Goal: Task Accomplishment & Management: Use online tool/utility

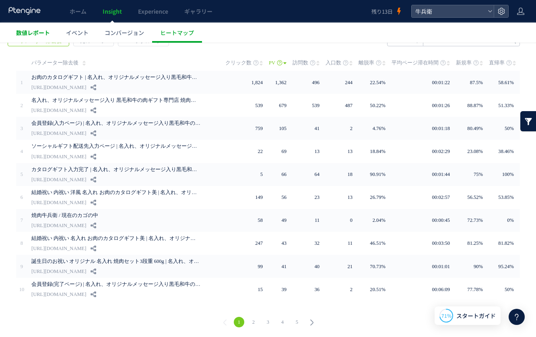
click at [39, 33] on span "数値レポート" at bounding box center [33, 33] width 34 height 8
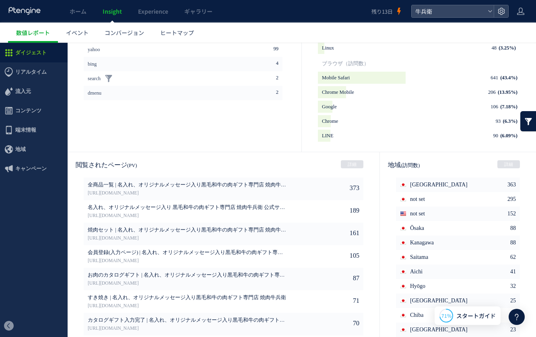
scroll to position [379, 0]
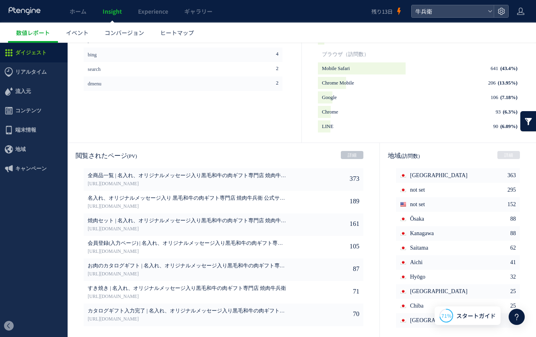
click at [357, 154] on link "詳細" at bounding box center [352, 155] width 23 height 8
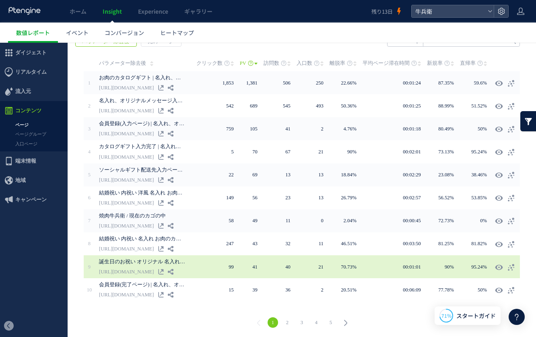
scroll to position [141, 0]
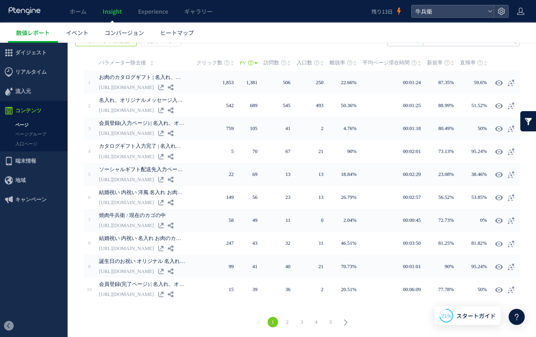
click at [284, 320] on link "2" at bounding box center [287, 322] width 10 height 10
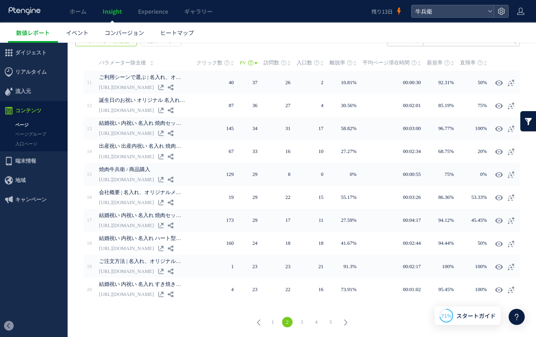
click at [273, 319] on link "1" at bounding box center [273, 322] width 10 height 10
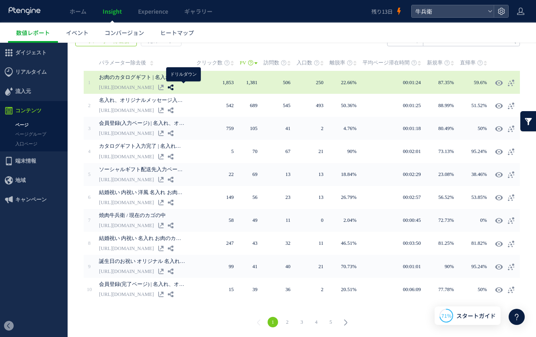
click at [173, 87] on use at bounding box center [171, 87] width 6 height 6
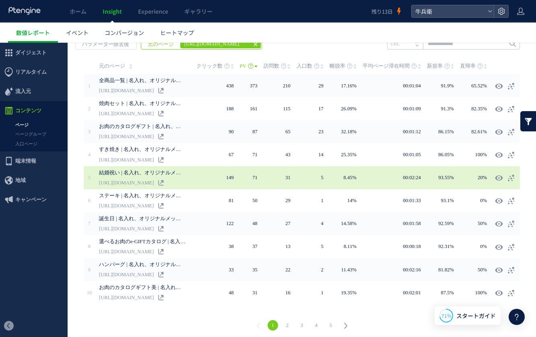
scroll to position [140, 0]
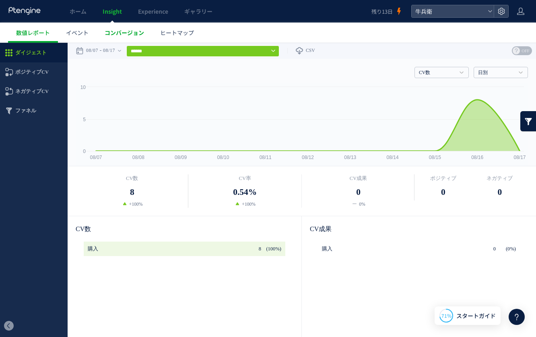
click at [125, 29] on span "コンバージョン" at bounding box center [124, 33] width 39 height 8
click at [178, 28] on link "ヒートマップ" at bounding box center [177, 33] width 50 height 20
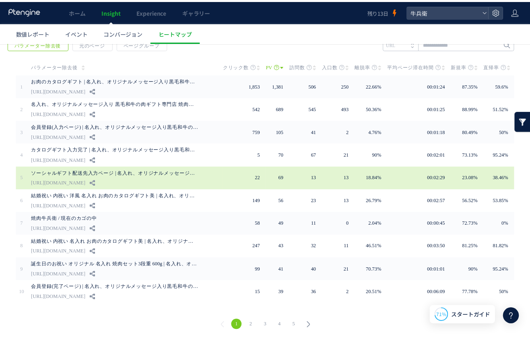
scroll to position [32, 0]
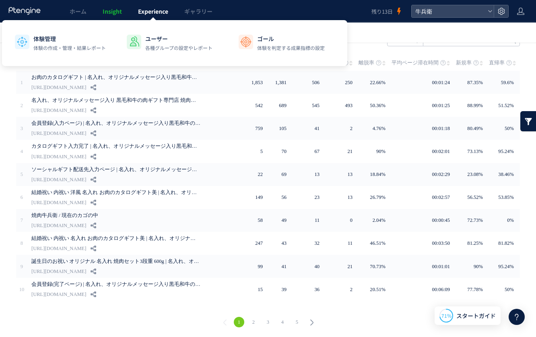
click at [145, 15] on span "Experience" at bounding box center [153, 11] width 30 height 8
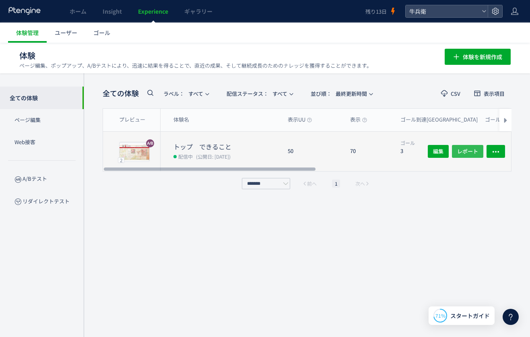
click at [466, 148] on span "レポート" at bounding box center [467, 151] width 21 height 13
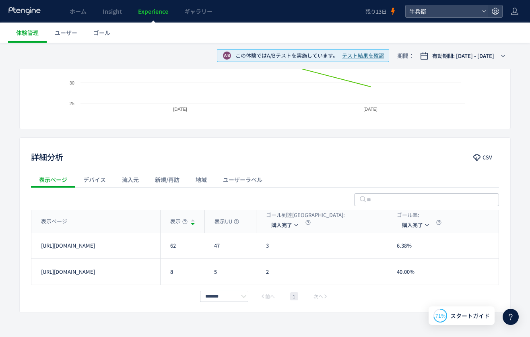
scroll to position [213, 0]
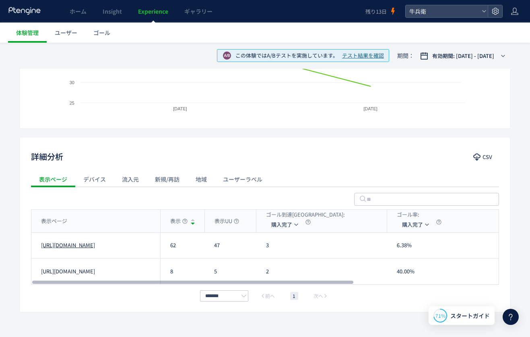
click at [79, 245] on link "[URL][DOMAIN_NAME]" at bounding box center [68, 245] width 54 height 8
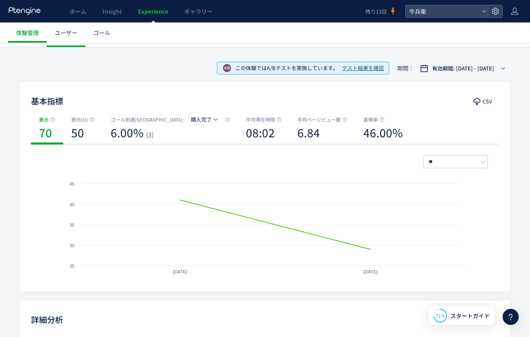
scroll to position [50, 0]
click at [369, 70] on span "テスト結果を確認" at bounding box center [363, 69] width 42 height 8
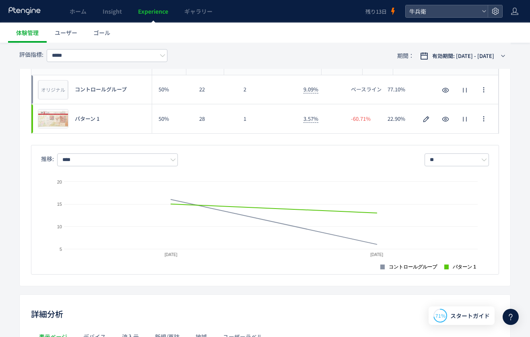
scroll to position [124, 0]
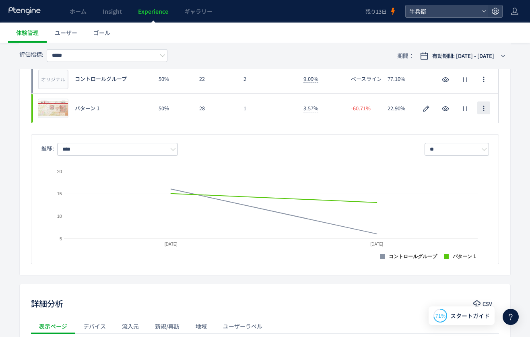
click at [489, 110] on button "button" at bounding box center [483, 107] width 13 height 13
click at [517, 111] on div "評価指標: **** 期間： 有効期間: [DATE] - [DATE] A/Bテストの結果 CSV パターン名 配信割合 表示UU ゴール到達UU ゴール率…" at bounding box center [265, 282] width 530 height 602
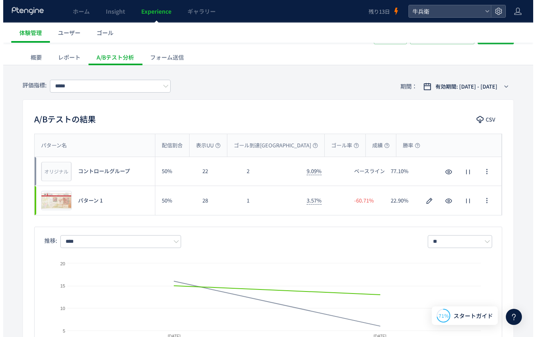
scroll to position [0, 0]
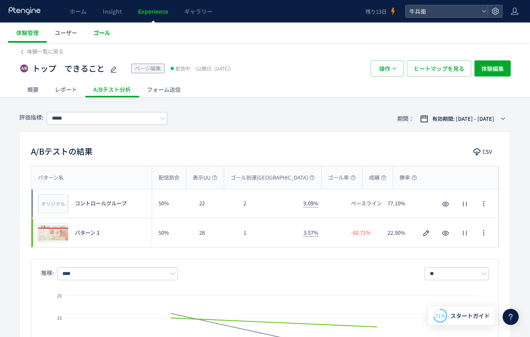
click at [97, 37] on link "ゴール" at bounding box center [101, 33] width 33 height 20
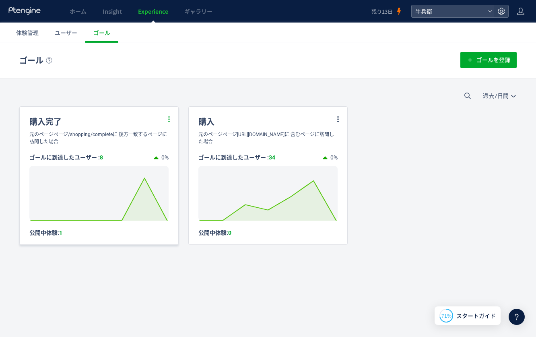
click at [167, 116] on icon at bounding box center [168, 118] width 7 height 7
click at [153, 144] on li "編集" at bounding box center [159, 139] width 27 height 14
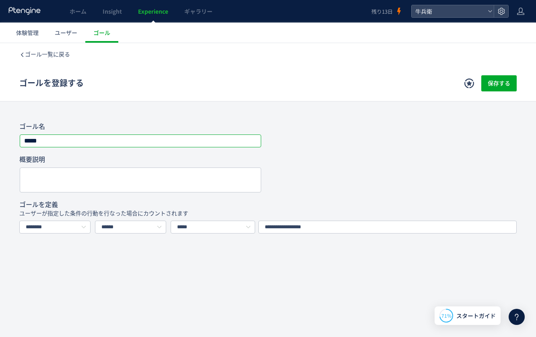
click at [30, 143] on input "****" at bounding box center [140, 140] width 241 height 11
type input "****"
click at [488, 87] on span "保存する" at bounding box center [499, 83] width 23 height 16
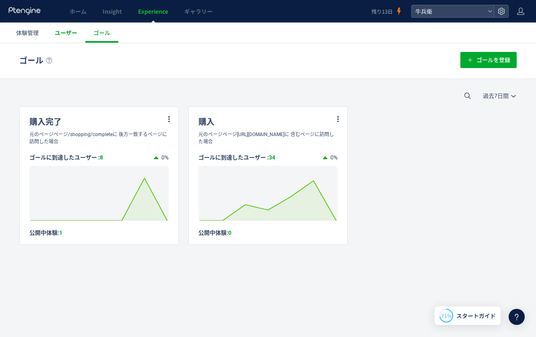
click at [67, 32] on span "ユーザー" at bounding box center [66, 33] width 23 height 8
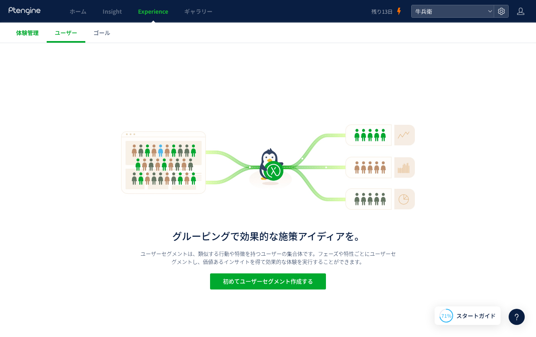
click at [42, 33] on link "体験管理" at bounding box center [27, 33] width 39 height 20
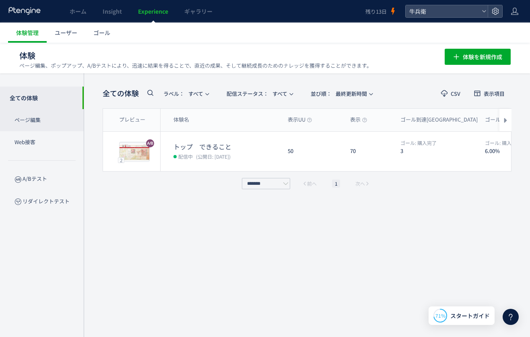
click at [82, 117] on p "ページ編集" at bounding box center [42, 120] width 84 height 22
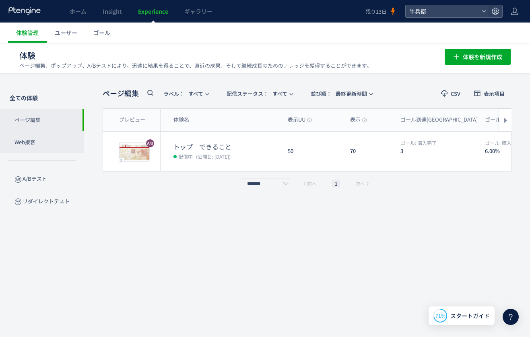
click at [60, 146] on p "Web接客" at bounding box center [42, 142] width 84 height 22
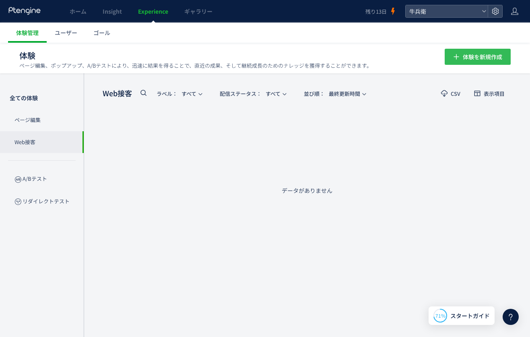
click at [481, 51] on span "体験を新規作成" at bounding box center [482, 57] width 39 height 16
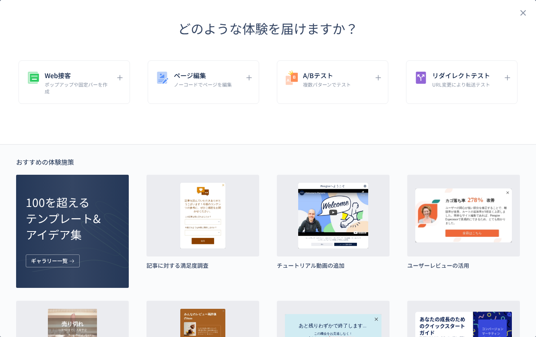
click at [523, 9] on header "どのような体験を届けますか？" at bounding box center [268, 28] width 536 height 57
click at [517, 6] on header "どのような体験を届けますか？" at bounding box center [268, 28] width 536 height 57
click at [518, 14] on icon "close" at bounding box center [523, 13] width 10 height 10
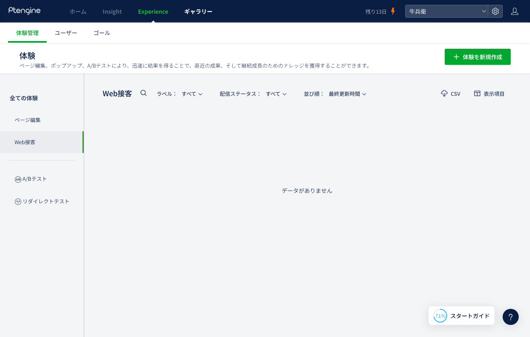
click at [212, 11] on span "ギャラリー" at bounding box center [198, 11] width 28 height 8
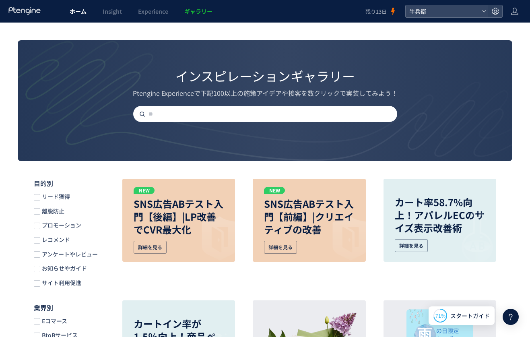
click at [72, 7] on span "ホーム" at bounding box center [78, 11] width 17 height 8
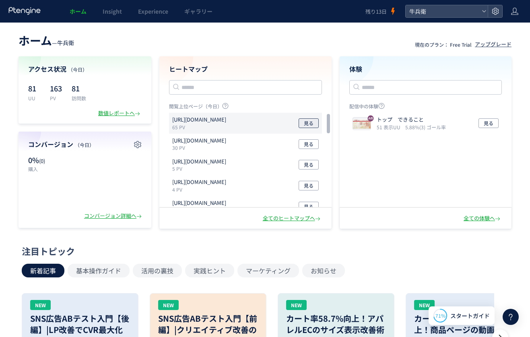
click at [303, 124] on button "見る" at bounding box center [309, 123] width 20 height 10
click at [289, 224] on div "全てのヒートマップへ" at bounding box center [245, 218] width 172 height 21
click at [289, 219] on div "全てのヒートマップへ" at bounding box center [292, 218] width 59 height 8
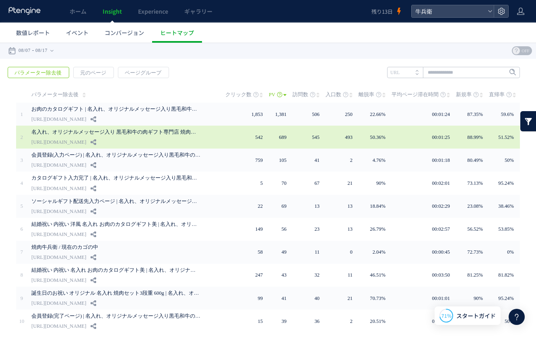
click at [79, 142] on div "名入れ、オリジナルメッセージ入り 黒毛和牛の肉ギフト専門店 焼肉牛兵衛 公式サイト [URL][DOMAIN_NAME]" at bounding box center [122, 137] width 183 height 23
click at [91, 142] on icon at bounding box center [94, 142] width 6 height 6
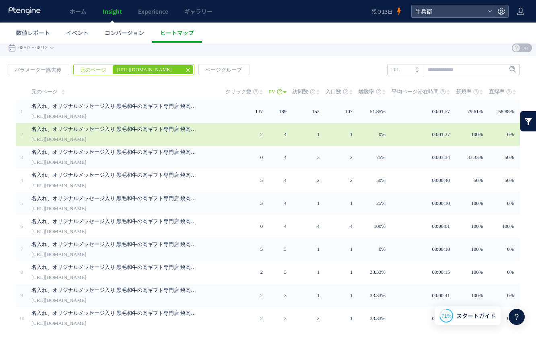
scroll to position [3, 0]
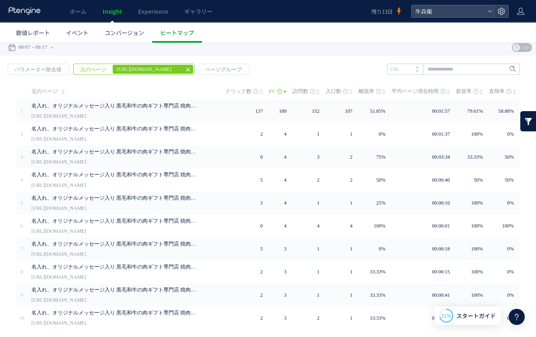
click at [188, 69] on icon at bounding box center [188, 69] width 6 height 6
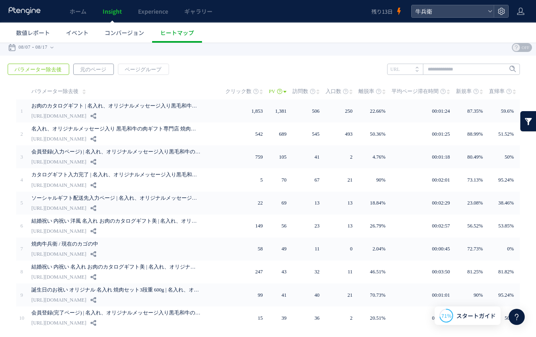
scroll to position [0, 0]
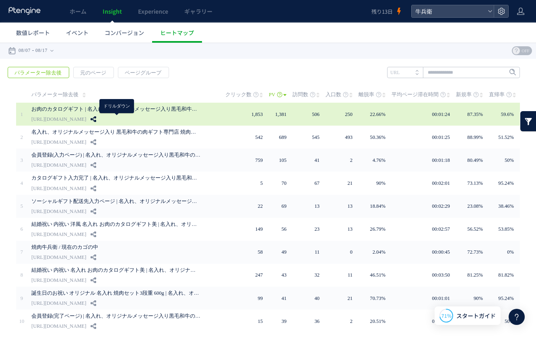
click at [96, 119] on use at bounding box center [94, 119] width 6 height 6
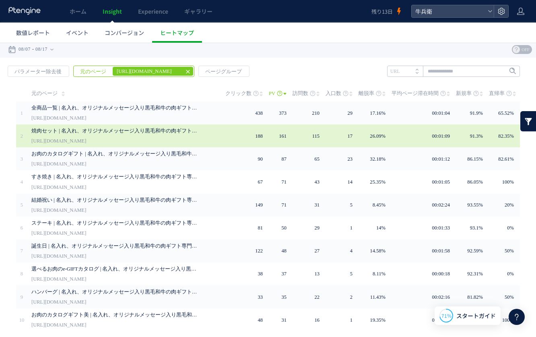
scroll to position [2, 0]
click at [290, 133] on td "161" at bounding box center [281, 135] width 24 height 23
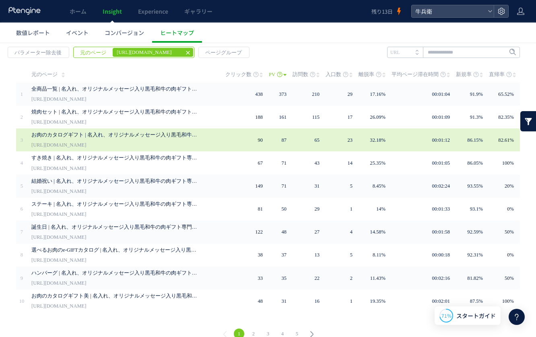
scroll to position [32, 0]
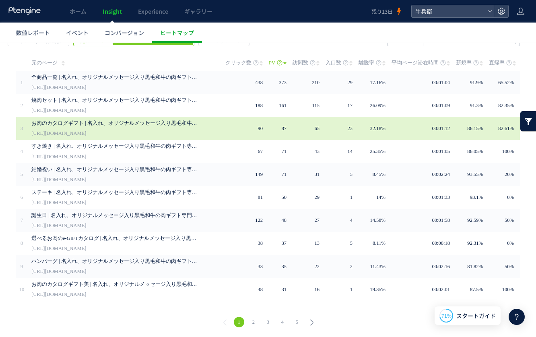
click at [190, 122] on link "お肉のカタログギフト | 名入れ、オリジナルメッセージ入り黒毛和牛の肉ギフト専門店 焼肉牛兵衛" at bounding box center [115, 123] width 169 height 10
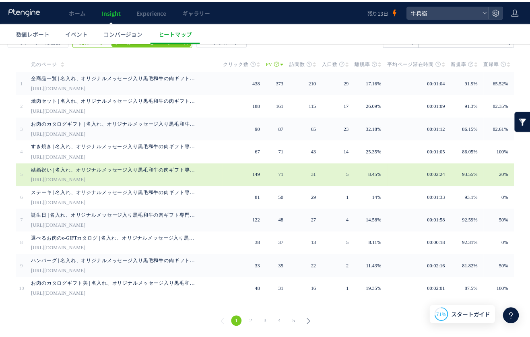
scroll to position [0, 0]
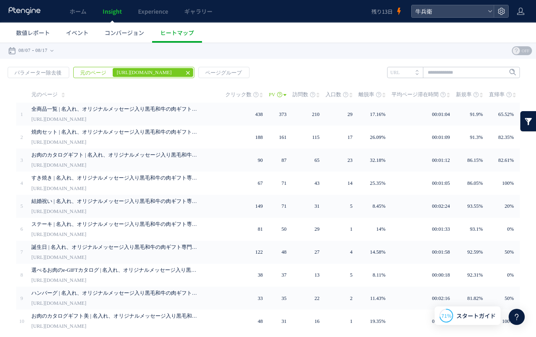
click at [186, 72] on use at bounding box center [188, 73] width 4 height 4
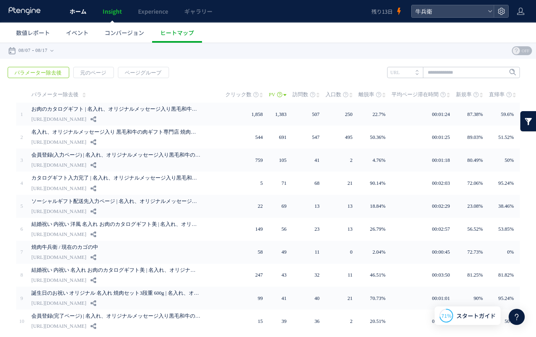
click at [81, 13] on span "ホーム" at bounding box center [78, 11] width 17 height 8
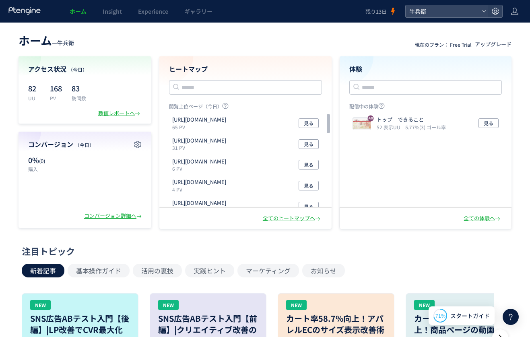
click at [30, 10] on icon at bounding box center [24, 11] width 33 height 8
click at [202, 11] on span "ギャラリー" at bounding box center [198, 11] width 28 height 8
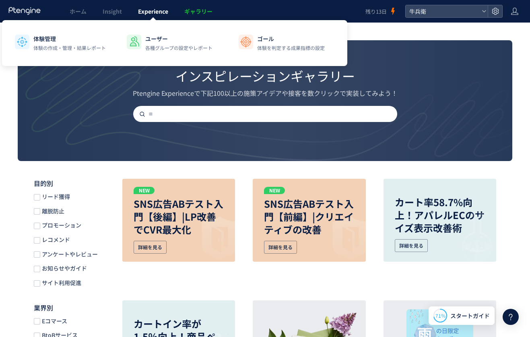
click at [150, 10] on span "Experience" at bounding box center [153, 11] width 30 height 8
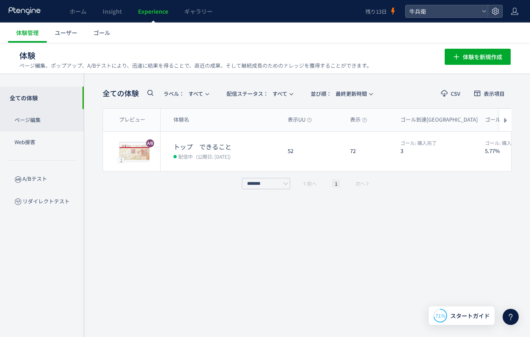
click at [70, 115] on p "ページ編集" at bounding box center [42, 120] width 84 height 22
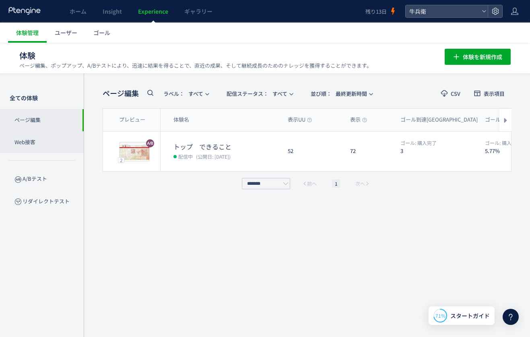
click at [66, 134] on p "Web接客" at bounding box center [42, 142] width 84 height 22
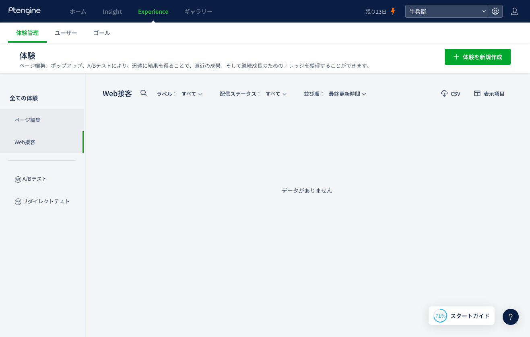
click at [66, 111] on p "ページ編集" at bounding box center [42, 120] width 84 height 22
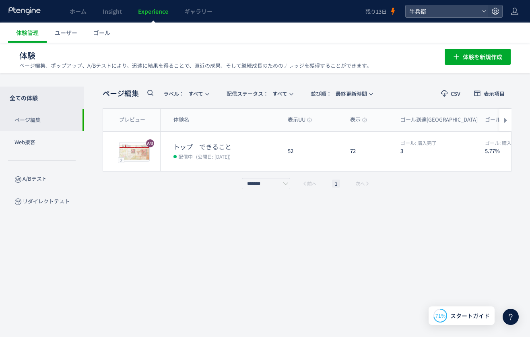
click at [65, 91] on p "全ての体験" at bounding box center [42, 98] width 84 height 23
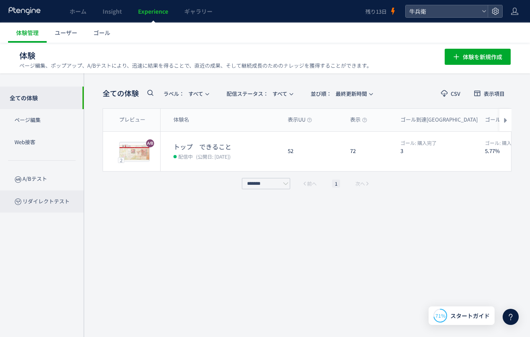
click at [38, 201] on p "リダイレクトテスト" at bounding box center [42, 201] width 84 height 22
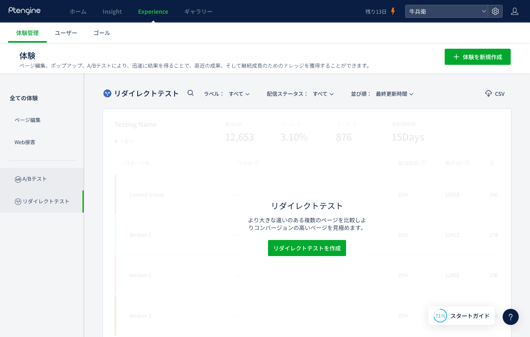
click at [39, 186] on p "A/Bテスト" at bounding box center [42, 179] width 84 height 22
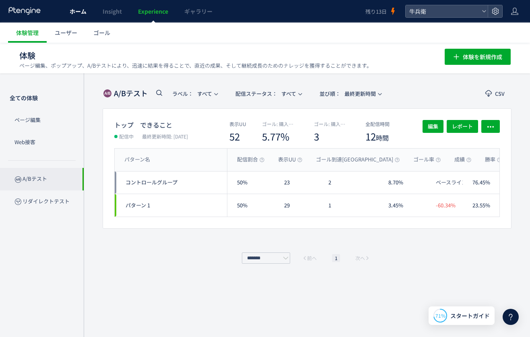
click at [90, 17] on link "ホーム" at bounding box center [78, 11] width 33 height 23
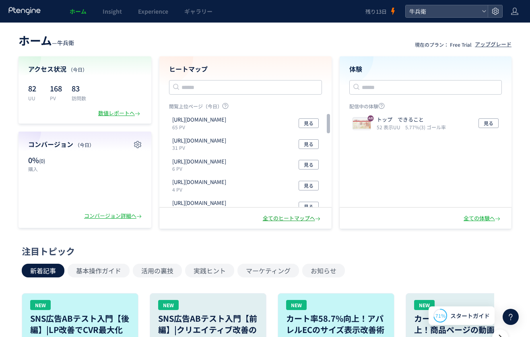
click at [284, 218] on div "全てのヒートマップへ" at bounding box center [292, 218] width 59 height 8
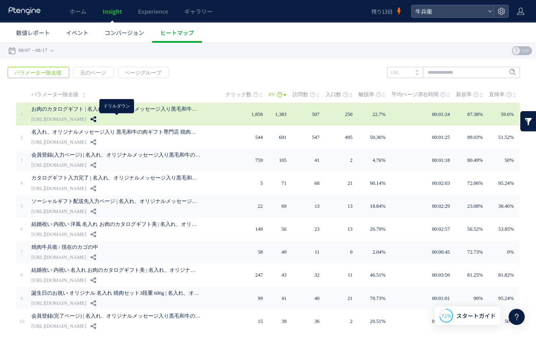
click at [96, 118] on icon at bounding box center [94, 119] width 6 height 6
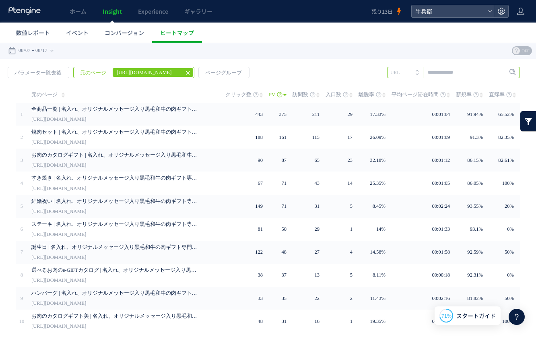
click at [428, 76] on input "text" at bounding box center [453, 72] width 133 height 11
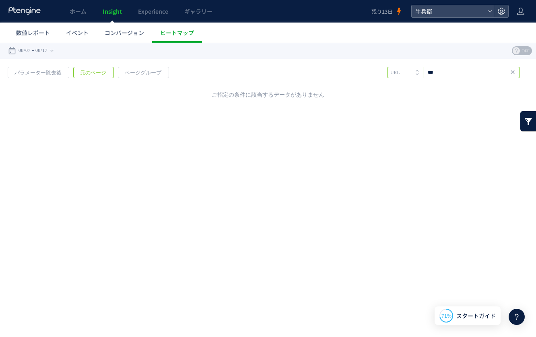
click at [456, 72] on input "***" at bounding box center [453, 72] width 133 height 11
type input "**"
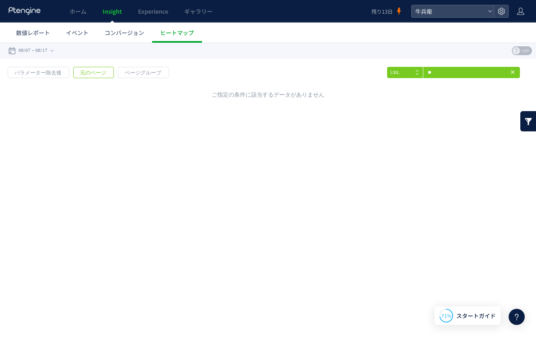
click at [514, 71] on icon at bounding box center [512, 72] width 6 height 6
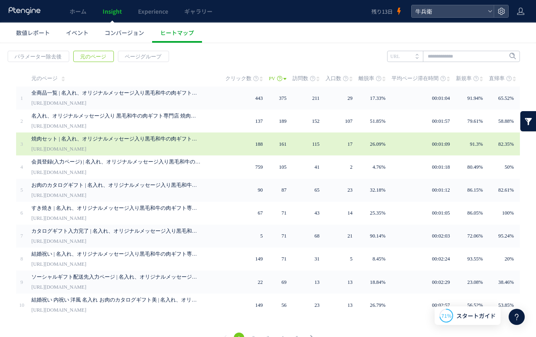
scroll to position [32, 0]
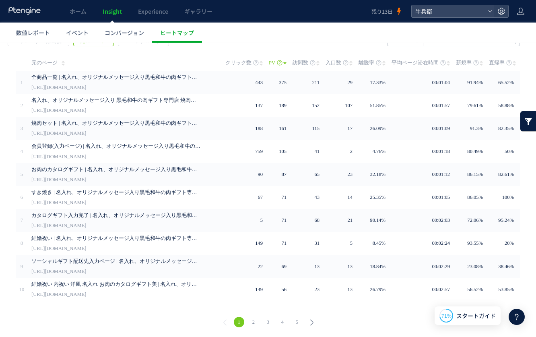
click at [249, 321] on link "2" at bounding box center [253, 322] width 10 height 10
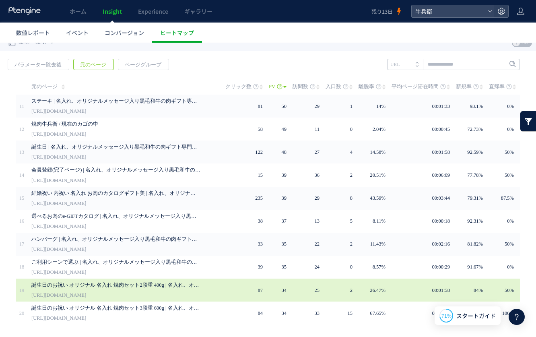
scroll to position [32, 0]
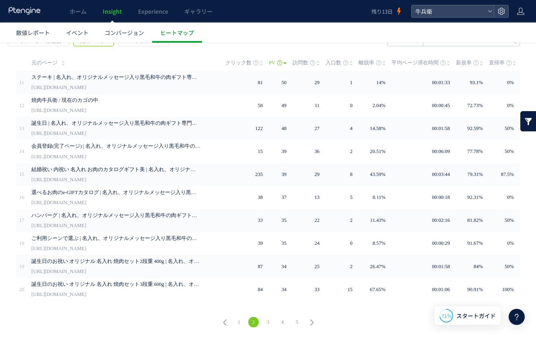
click at [237, 320] on link "1" at bounding box center [239, 322] width 10 height 10
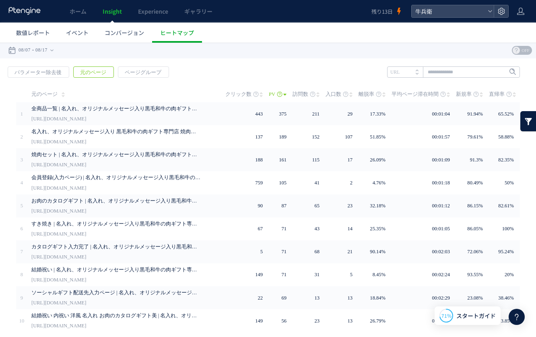
scroll to position [0, 0]
click at [165, 36] on span "ヒートマップ" at bounding box center [177, 33] width 34 height 8
click at [82, 12] on span "ホーム" at bounding box center [78, 11] width 17 height 8
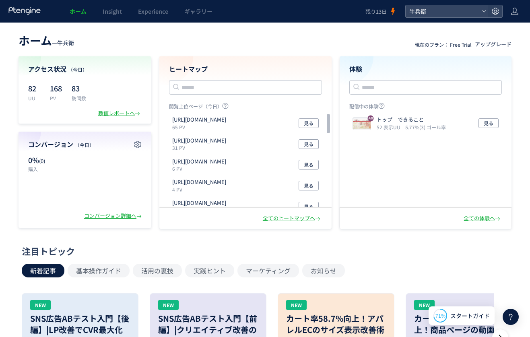
click at [261, 216] on div "全てのヒートマップへ" at bounding box center [245, 218] width 172 height 21
click at [264, 217] on div "全てのヒートマップへ" at bounding box center [292, 218] width 59 height 8
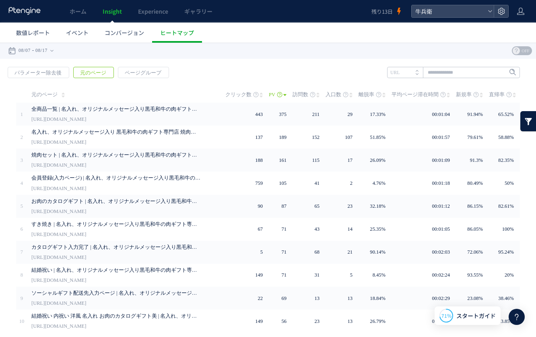
click at [115, 10] on span "Insight" at bounding box center [112, 11] width 19 height 8
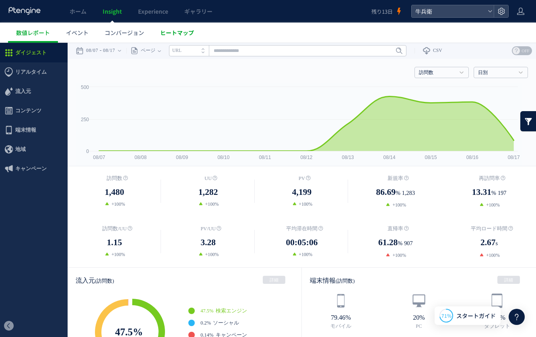
click at [191, 29] on span "ヒートマップ" at bounding box center [177, 33] width 34 height 8
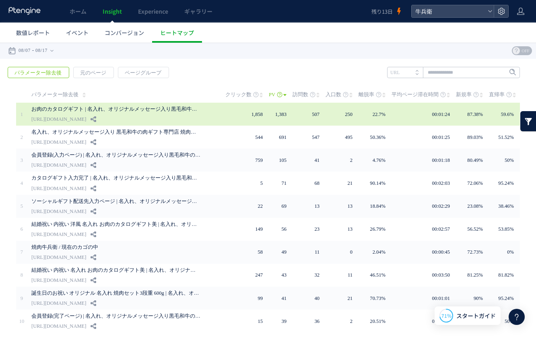
click at [119, 120] on div "お肉のカタログギフト | 名入れ、オリジナルメッセージ入り黒毛和牛の肉ギフト専門店 焼肉牛兵衛 https://gyubee.jp/products/list" at bounding box center [122, 114] width 183 height 23
click at [96, 120] on icon at bounding box center [94, 119] width 6 height 6
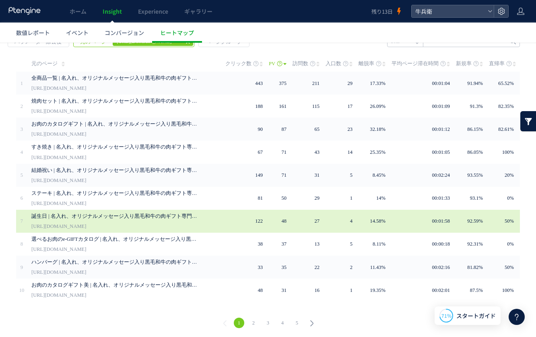
scroll to position [32, 0]
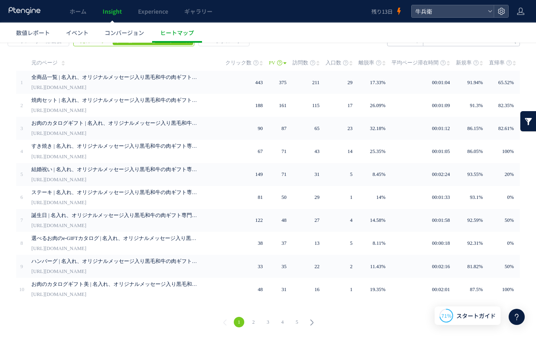
click at [248, 323] on link "2" at bounding box center [253, 322] width 10 height 10
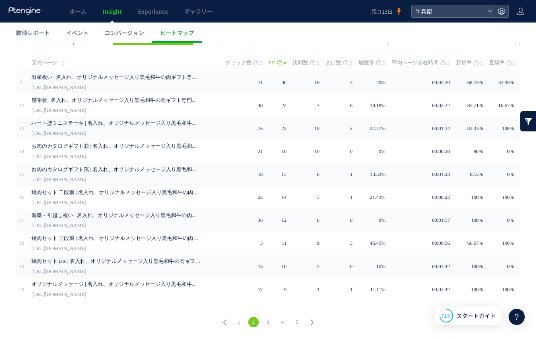
click at [266, 321] on link "3" at bounding box center [268, 322] width 10 height 10
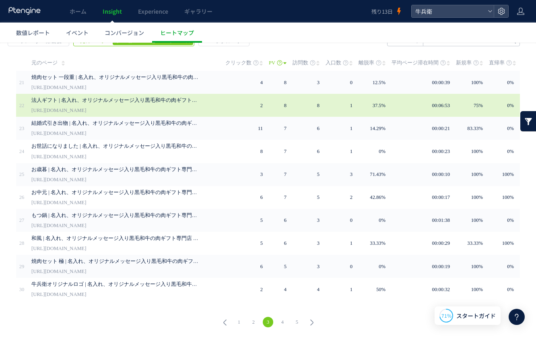
click at [230, 104] on td "2" at bounding box center [246, 105] width 43 height 23
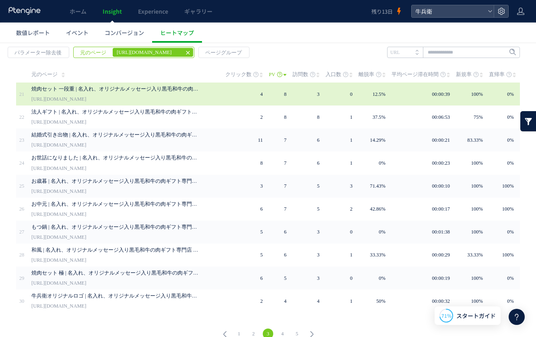
scroll to position [0, 0]
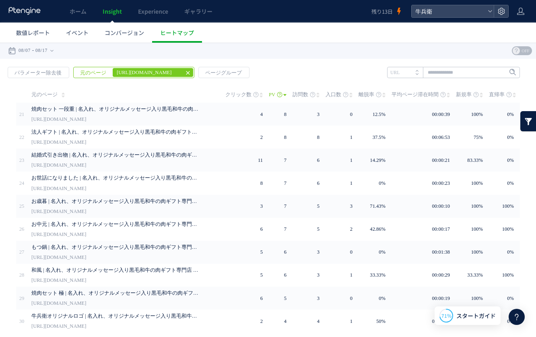
click at [185, 75] on icon at bounding box center [188, 73] width 6 height 6
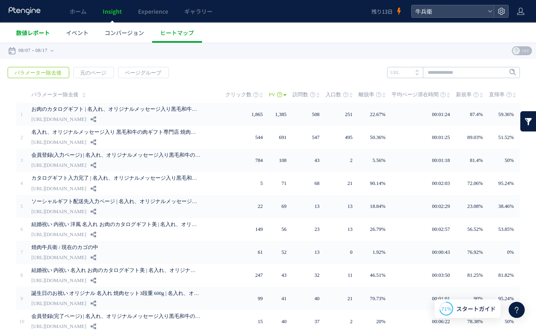
click at [45, 35] on span "数値レポート" at bounding box center [33, 33] width 34 height 8
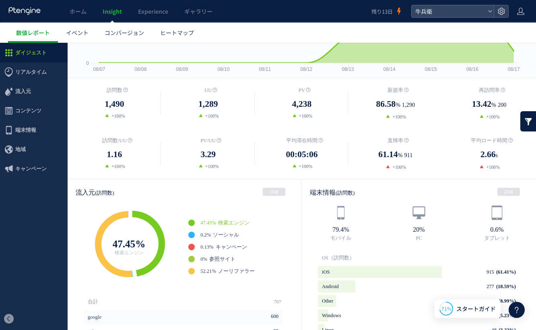
scroll to position [89, 0]
click at [45, 129] on span "端末情報" at bounding box center [34, 129] width 68 height 19
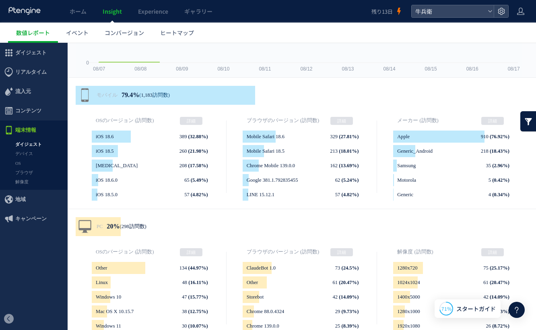
click at [38, 108] on div at bounding box center [268, 165] width 536 height 330
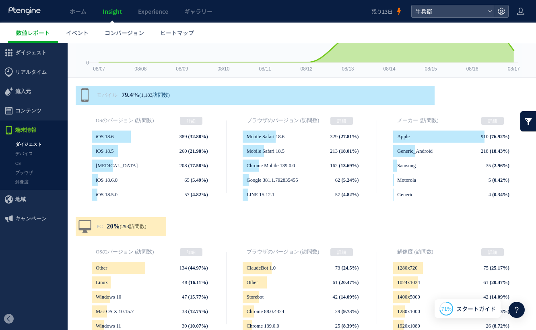
click at [38, 108] on span "コンテンツ" at bounding box center [28, 110] width 26 height 19
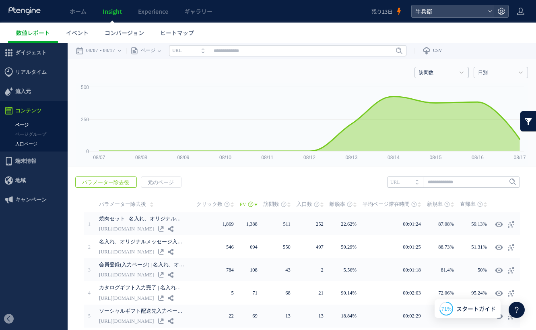
click at [27, 147] on link "入口ページ" at bounding box center [34, 143] width 68 height 9
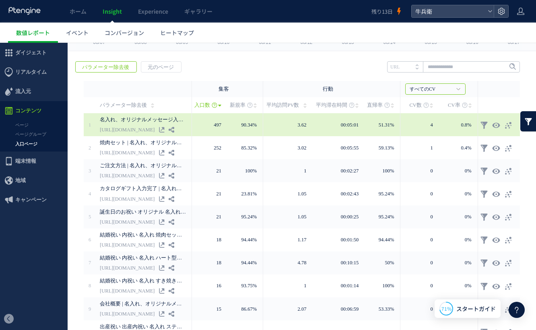
scroll to position [117, 0]
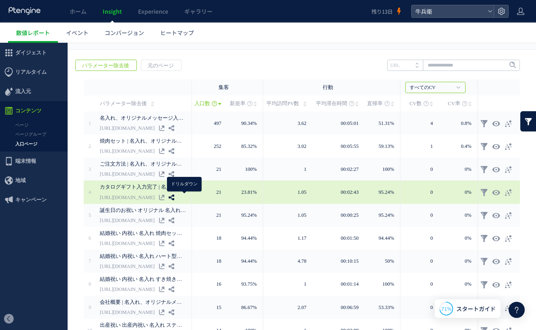
click at [174, 196] on icon at bounding box center [172, 197] width 6 height 6
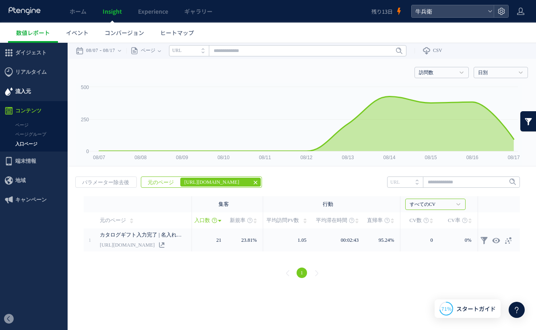
click at [37, 92] on span "流入元" at bounding box center [34, 91] width 68 height 19
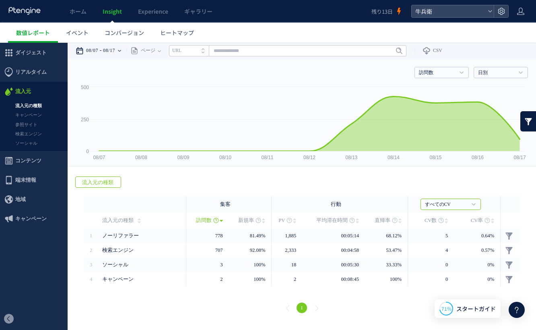
click at [115, 47] on time "08/17" at bounding box center [109, 51] width 12 height 16
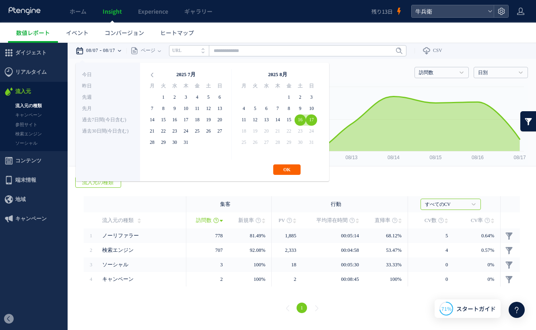
click at [288, 172] on button "OK" at bounding box center [286, 169] width 27 height 10
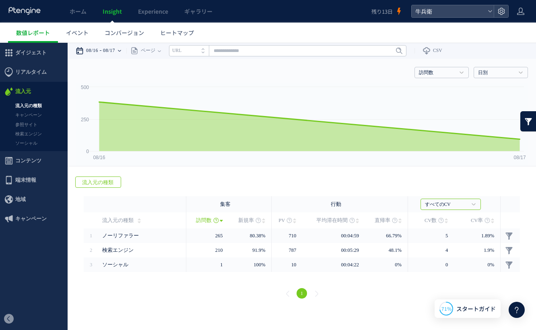
click at [125, 51] on div "08/16 08/17" at bounding box center [101, 51] width 51 height 16
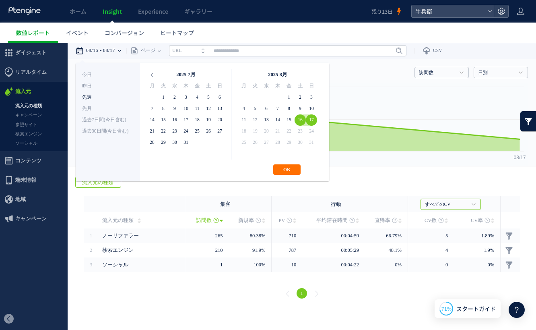
click at [111, 96] on li "先週" at bounding box center [108, 97] width 52 height 11
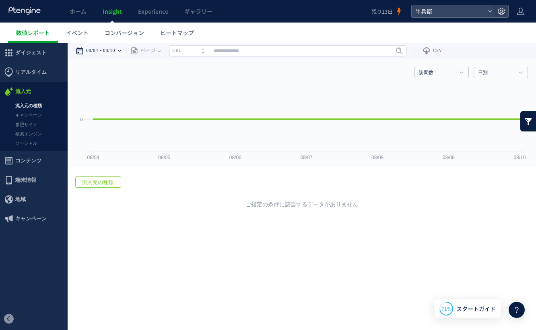
click at [108, 53] on time "08/10" at bounding box center [109, 51] width 12 height 16
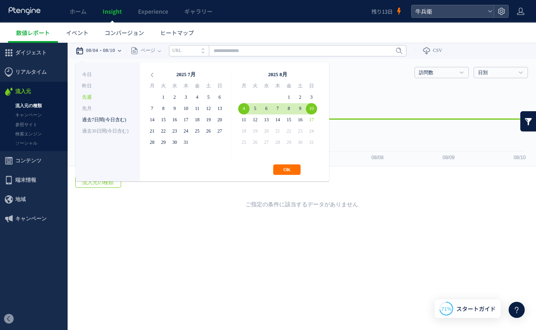
click at [118, 116] on li "過去7日間(今日含む)" at bounding box center [108, 119] width 52 height 11
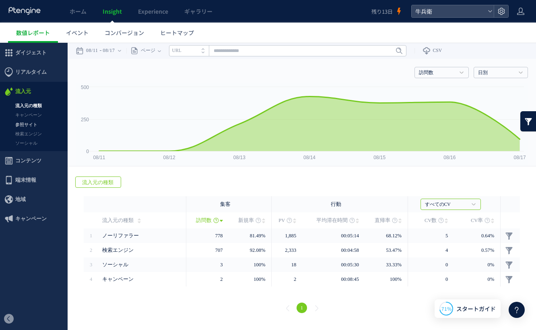
click at [40, 120] on link "参照サイト" at bounding box center [34, 124] width 68 height 9
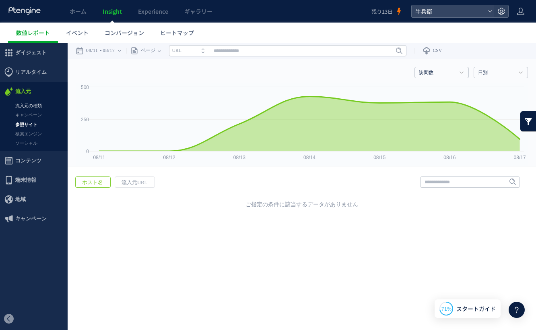
click at [37, 107] on link "流入元の種類" at bounding box center [34, 105] width 68 height 9
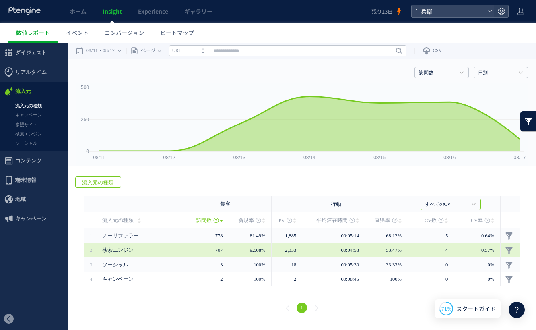
click at [101, 250] on td "検索エンジン" at bounding box center [142, 250] width 88 height 14
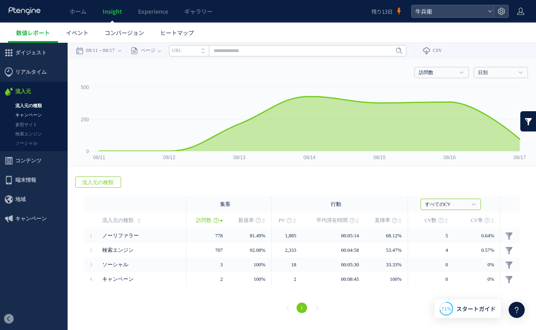
click at [18, 114] on link "キャンペーン" at bounding box center [34, 114] width 68 height 9
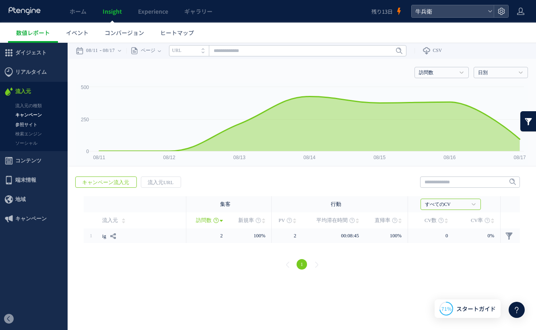
click at [23, 125] on link "参照サイト" at bounding box center [34, 124] width 68 height 9
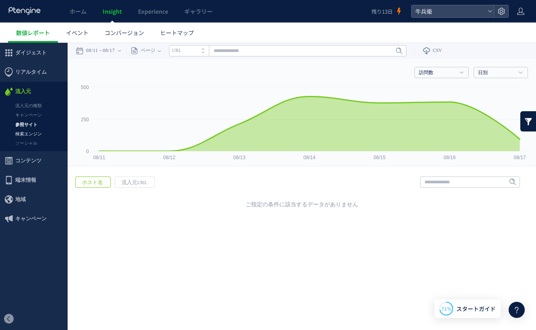
click at [27, 133] on link "検索エンジン" at bounding box center [34, 133] width 68 height 9
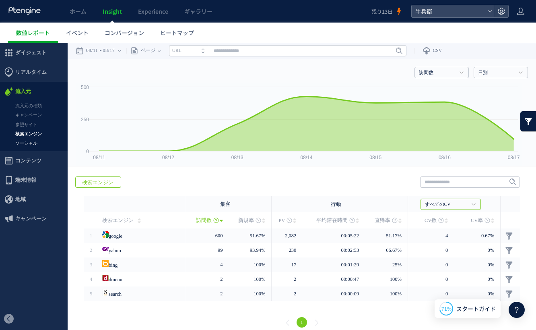
click at [38, 144] on link "ソーシャル" at bounding box center [34, 142] width 68 height 9
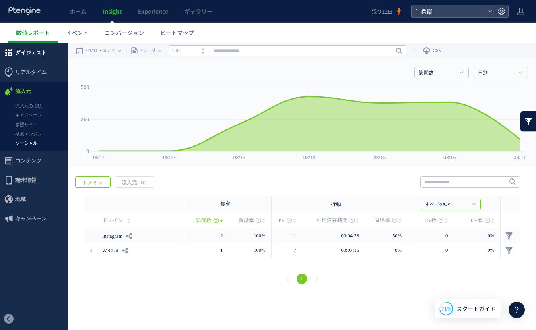
click at [36, 51] on span "ダイジェスト" at bounding box center [30, 52] width 31 height 19
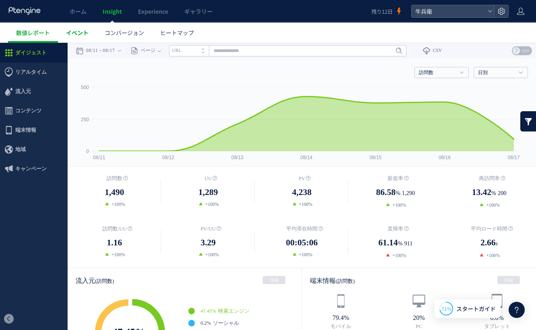
click at [80, 34] on span "イベント" at bounding box center [77, 33] width 23 height 8
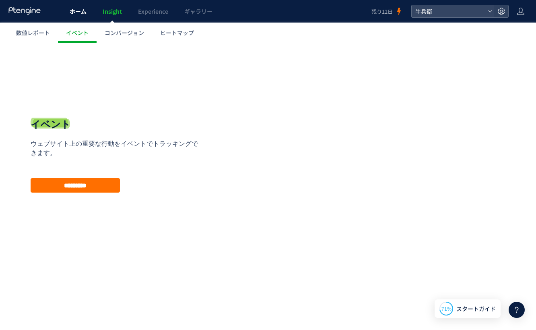
click at [77, 12] on span "ホーム" at bounding box center [78, 11] width 17 height 8
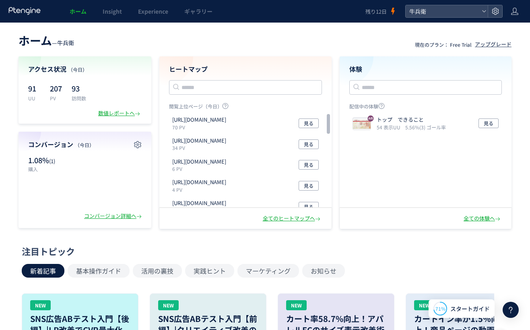
click at [113, 217] on div "コンバージョン詳細へ" at bounding box center [113, 216] width 59 height 8
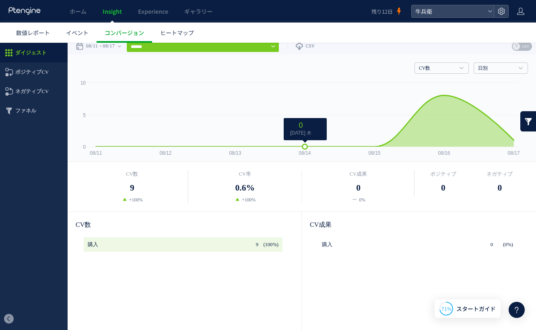
scroll to position [5, 0]
click at [236, 45] on input "******" at bounding box center [202, 46] width 153 height 11
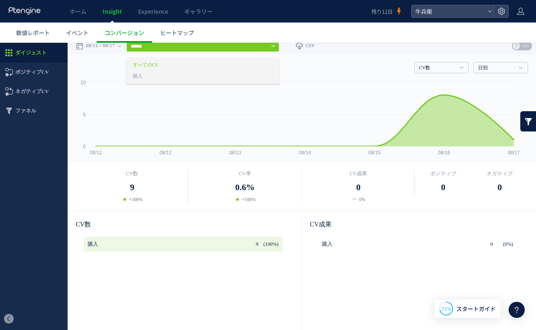
click at [236, 45] on input "******" at bounding box center [202, 46] width 153 height 11
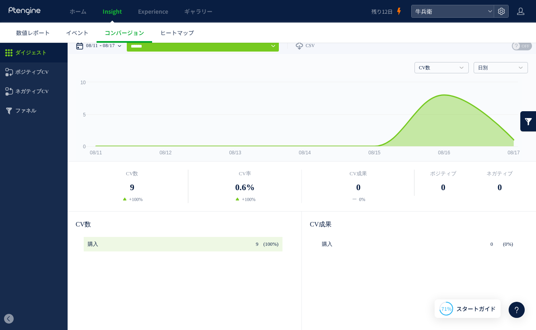
click at [109, 49] on time "08/17" at bounding box center [109, 46] width 12 height 16
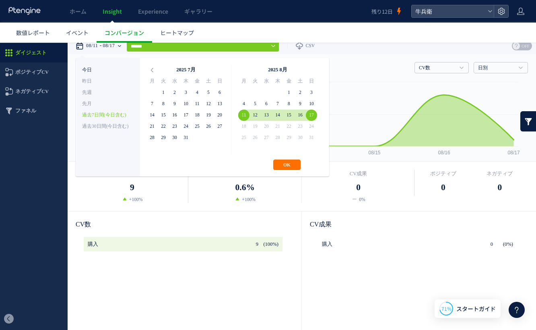
click at [103, 73] on li "今日" at bounding box center [108, 69] width 52 height 11
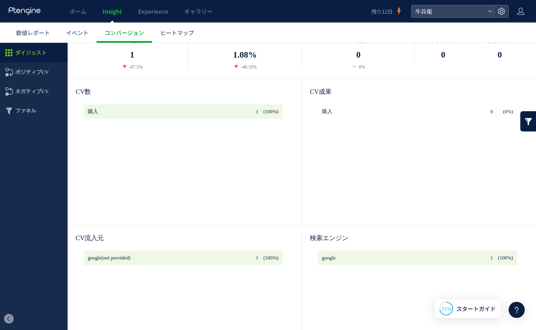
scroll to position [231, 0]
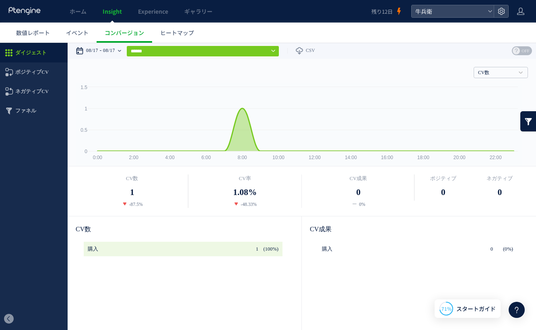
click at [124, 48] on div "08/17 08/17" at bounding box center [101, 51] width 51 height 16
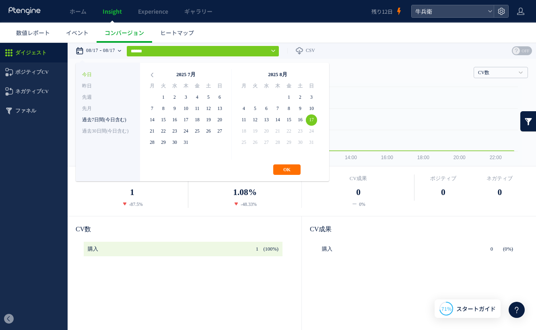
click at [109, 120] on li "過去7日間(今日含む)" at bounding box center [108, 119] width 52 height 11
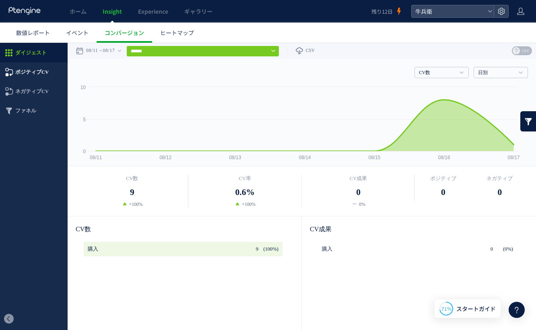
click at [43, 77] on span "ポジティブCV" at bounding box center [31, 71] width 33 height 19
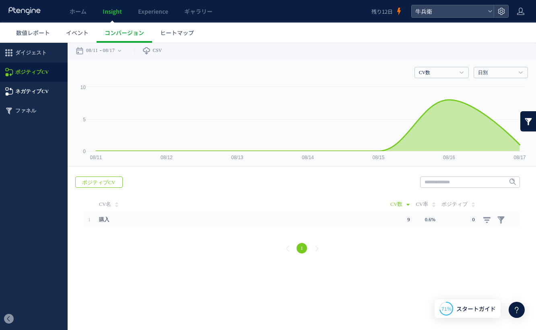
click at [47, 92] on span "ネガティブCV" at bounding box center [31, 91] width 33 height 19
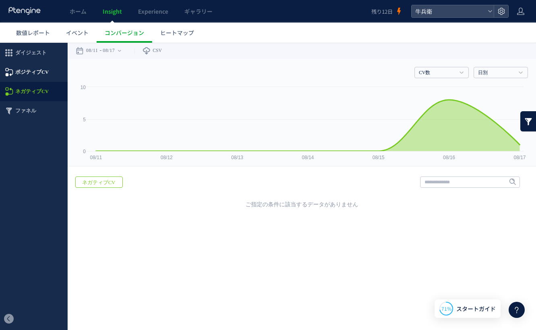
click at [45, 74] on span "ポジティブCV" at bounding box center [31, 71] width 33 height 19
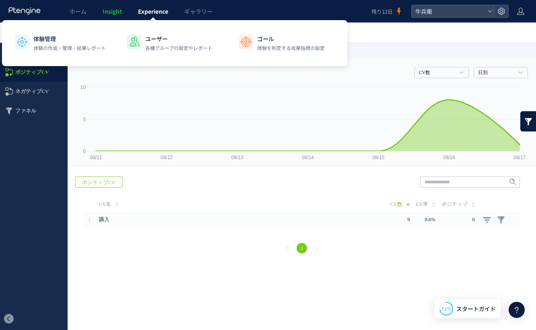
click at [144, 15] on span "Experience" at bounding box center [153, 11] width 30 height 8
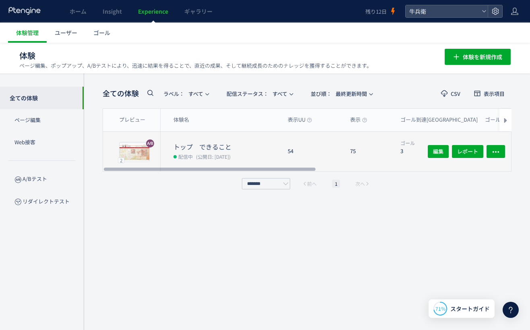
click at [315, 155] on div "54" at bounding box center [312, 151] width 62 height 39
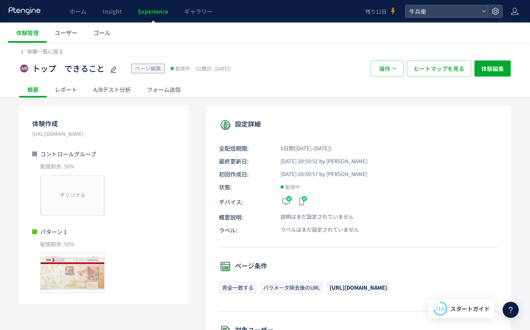
click at [112, 94] on div "A/Bテスト分析" at bounding box center [112, 89] width 54 height 16
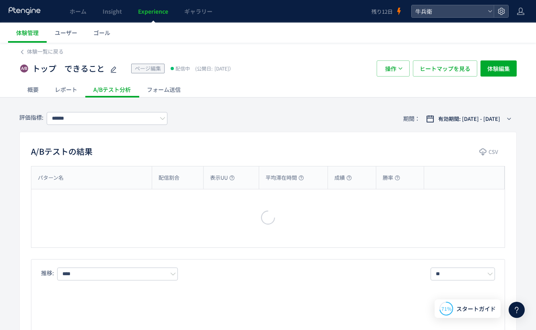
type input "****"
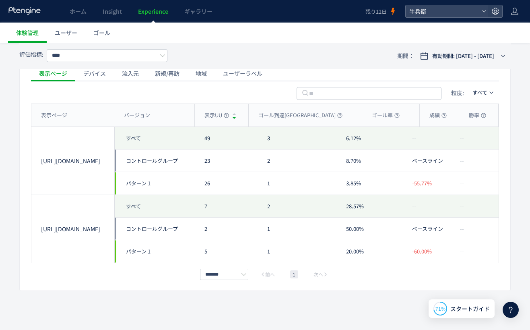
scroll to position [377, 0]
click at [221, 278] on input "*******" at bounding box center [224, 273] width 48 height 11
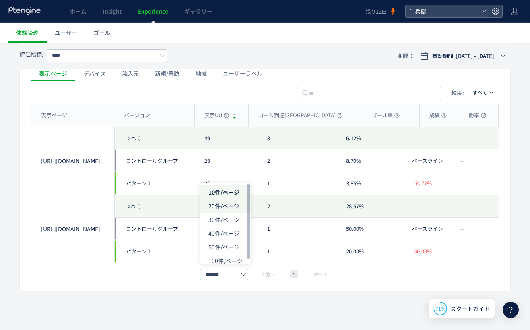
click at [0, 0] on span "20件/ページ" at bounding box center [0, 0] width 0 height 0
type input "*******"
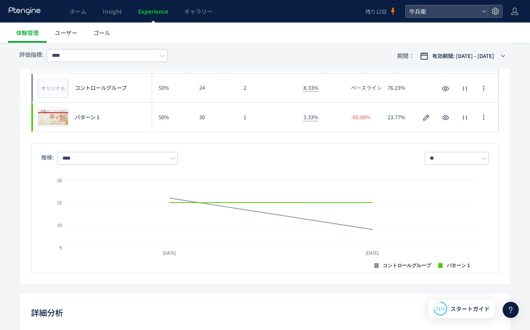
scroll to position [0, 0]
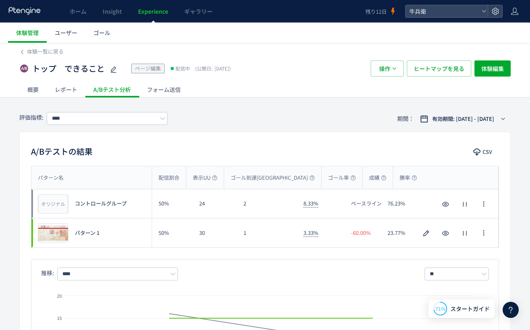
click at [177, 92] on div "フォーム送信" at bounding box center [164, 89] width 50 height 16
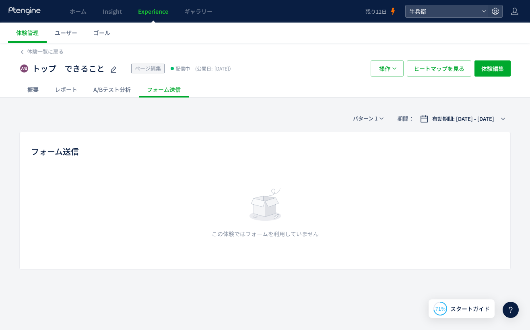
click at [117, 91] on div "A/Bテスト分析" at bounding box center [112, 89] width 54 height 16
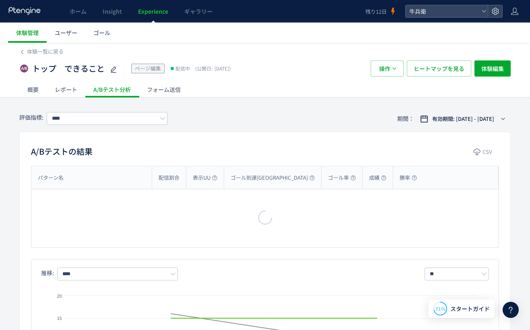
click at [70, 91] on div "レポート" at bounding box center [66, 89] width 39 height 16
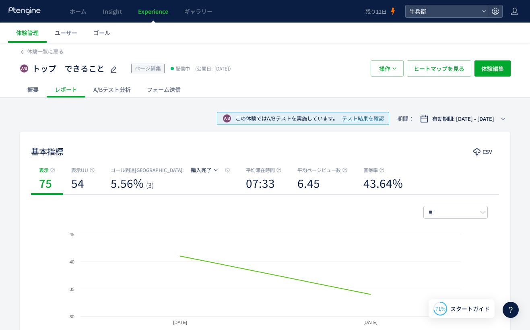
click at [31, 91] on div "概要" at bounding box center [32, 89] width 27 height 16
